Goal: Task Accomplishment & Management: Manage account settings

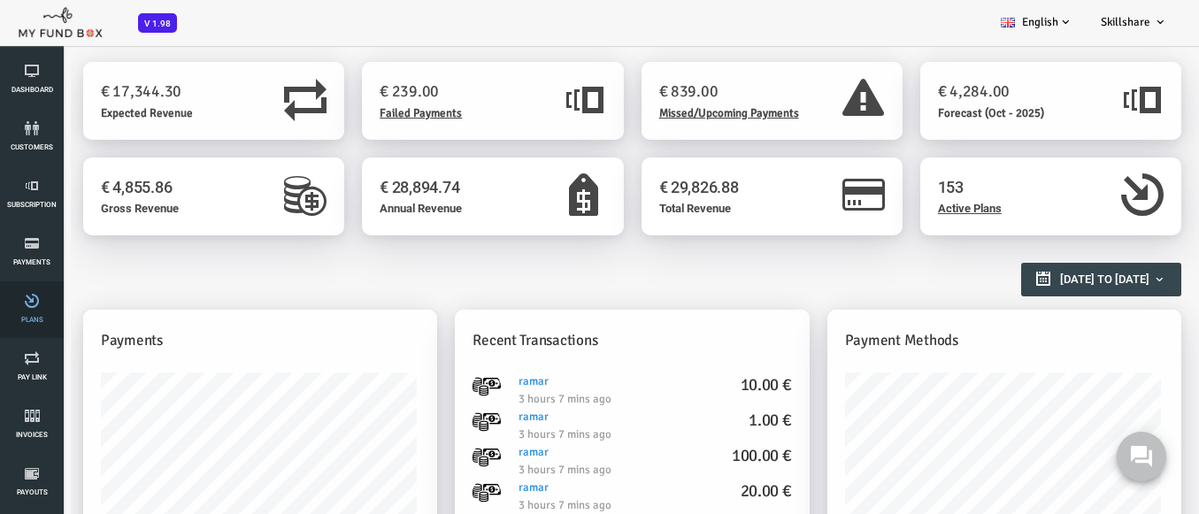
click at [32, 310] on link "Plans" at bounding box center [31, 309] width 53 height 57
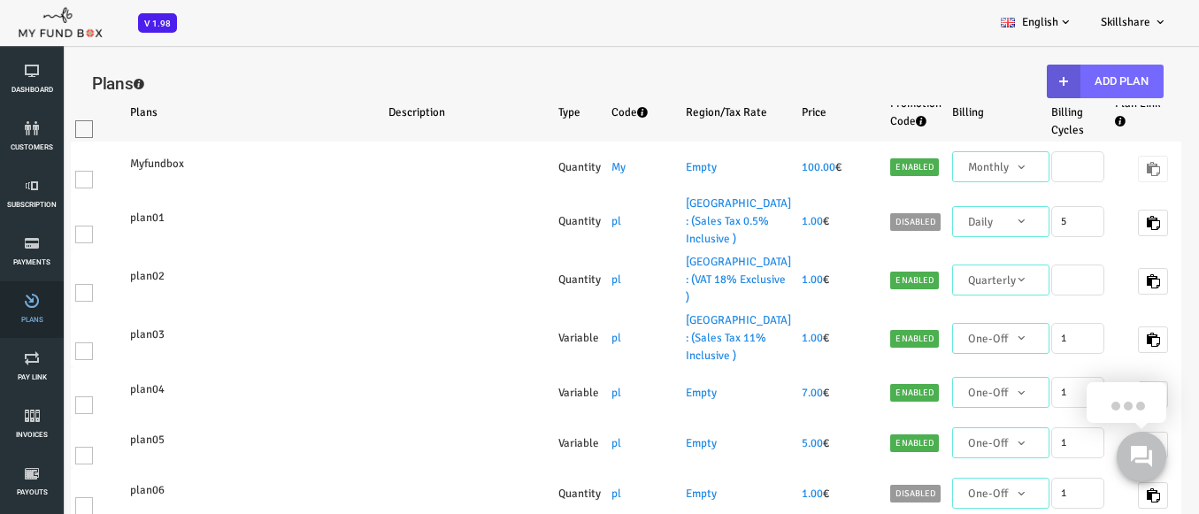
select select "100"
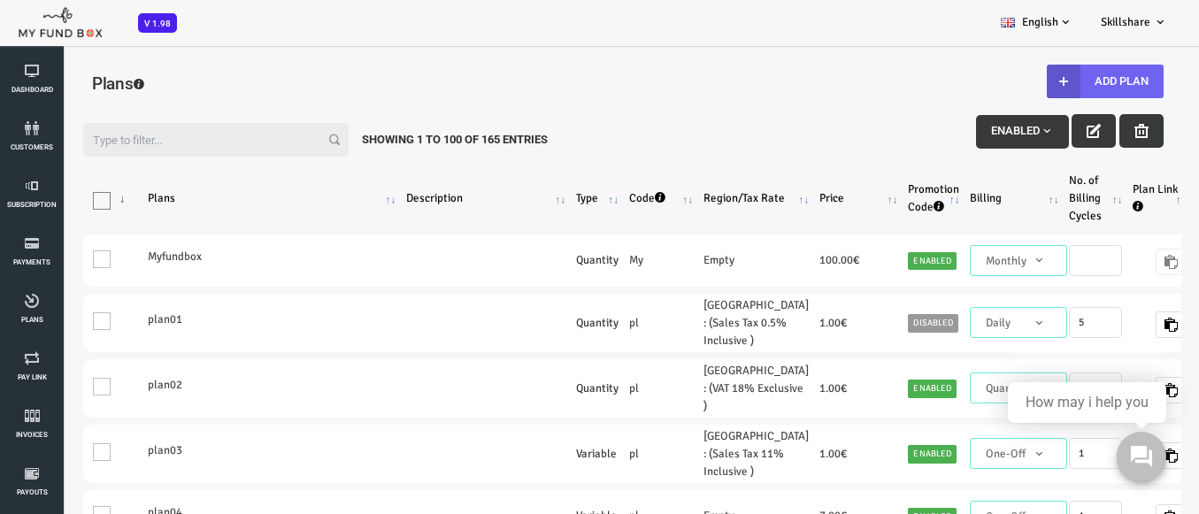
click at [1045, 81] on button "Add Plan" at bounding box center [1057, 82] width 117 height 34
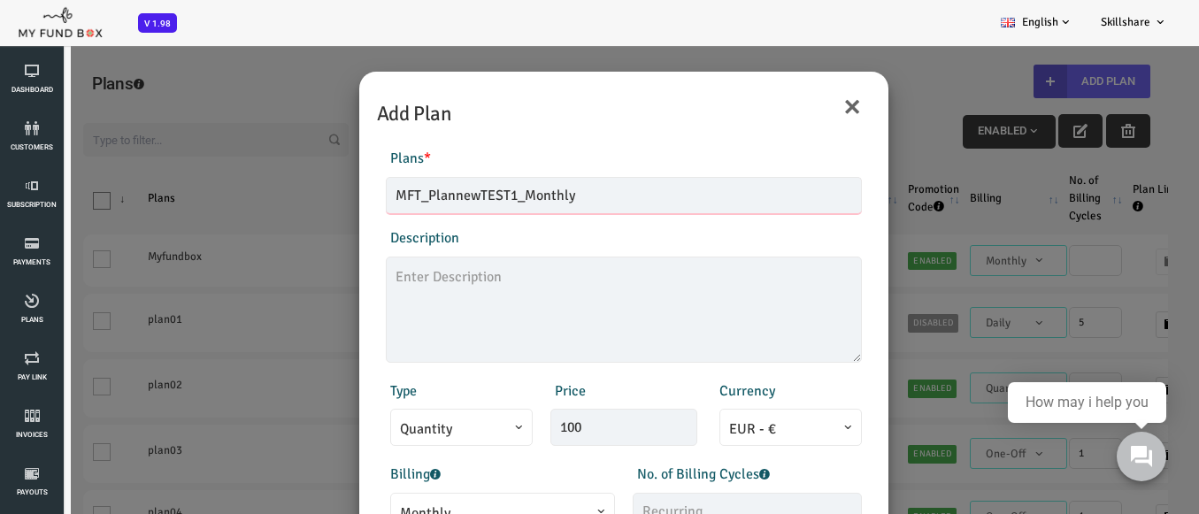
type input "MFT_PlannewTEST1_Monthly"
type textarea "MFT_PlannewTEST1_description"
click at [444, 510] on span "Monthly" at bounding box center [454, 513] width 205 height 22
type input "99.00"
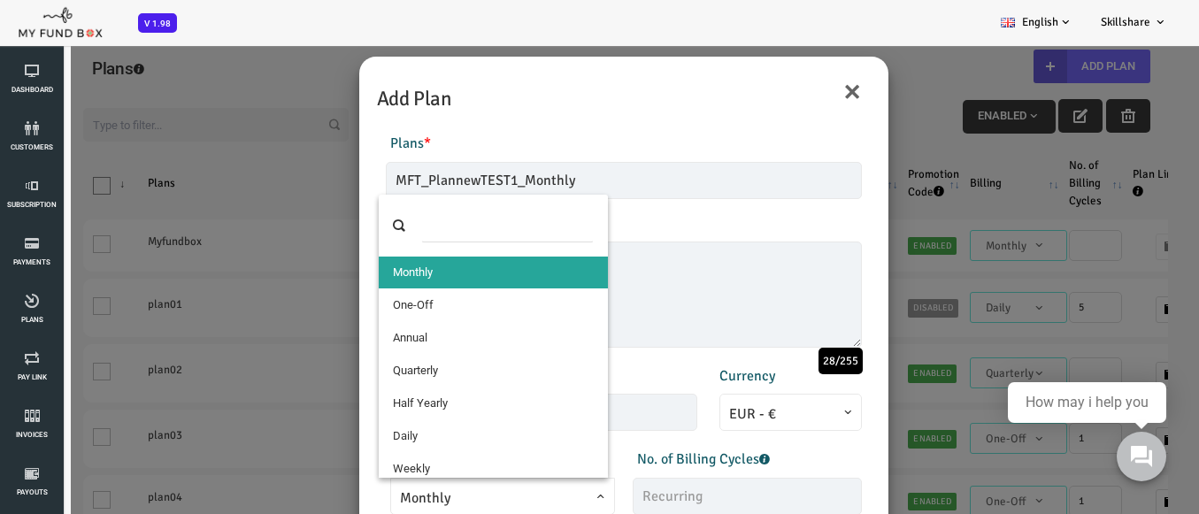
select select "4"
type input "1"
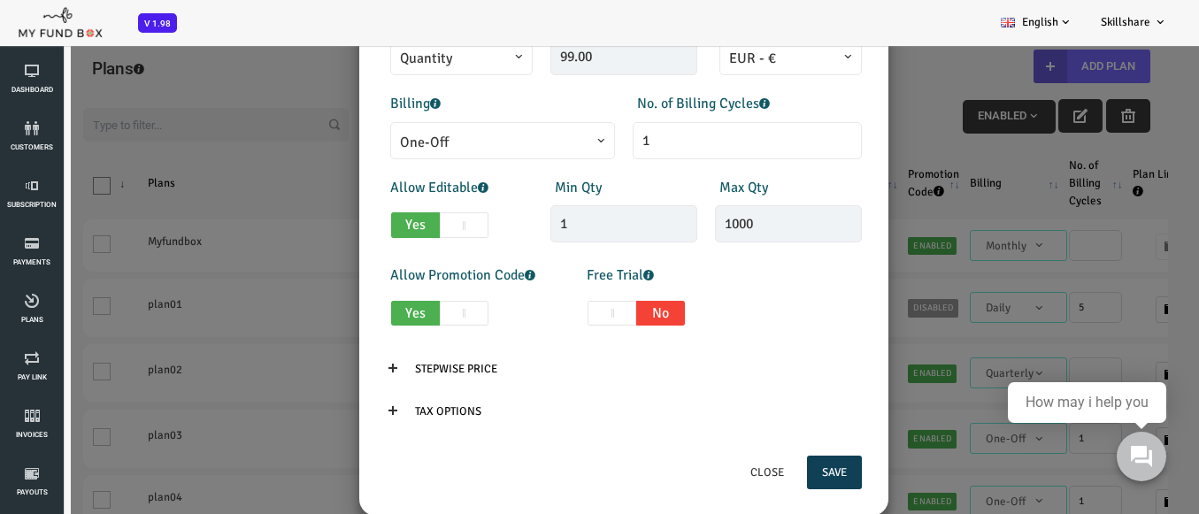
click at [777, 472] on button "Save" at bounding box center [786, 473] width 55 height 34
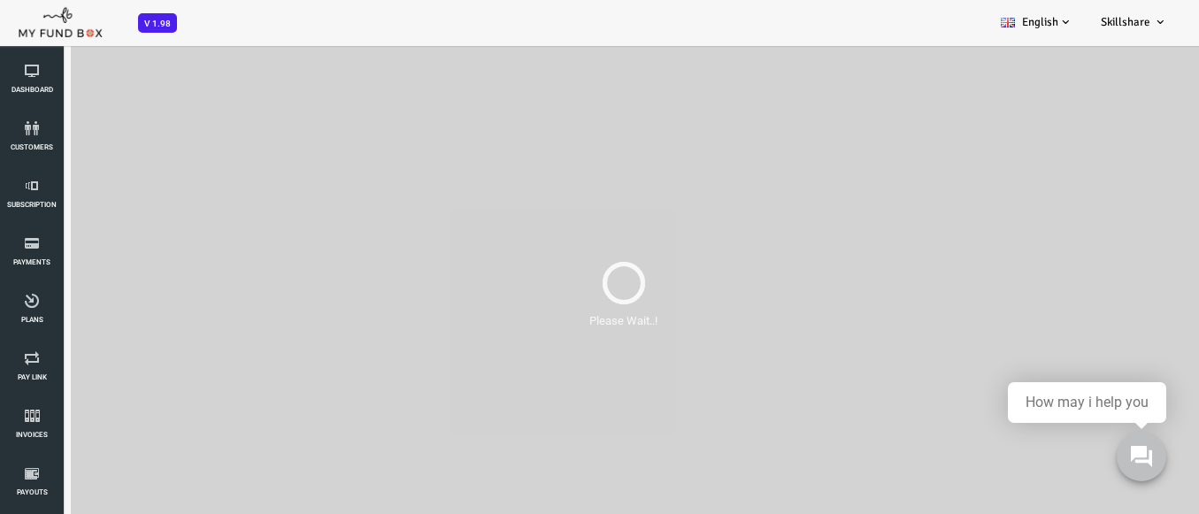
scroll to position [0, 0]
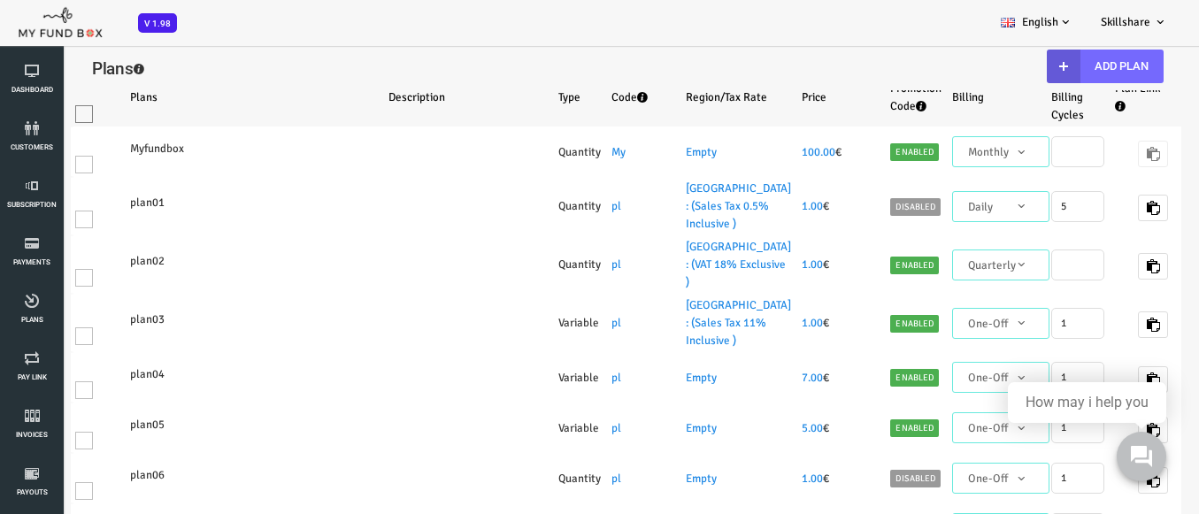
select select "100"
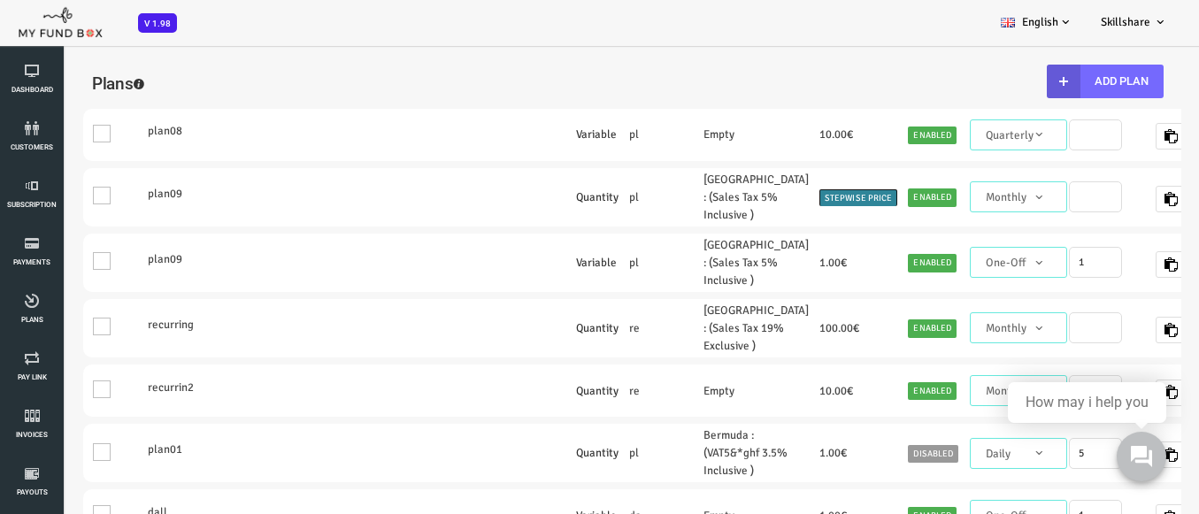
scroll to position [265, 0]
